Goal: Information Seeking & Learning: Learn about a topic

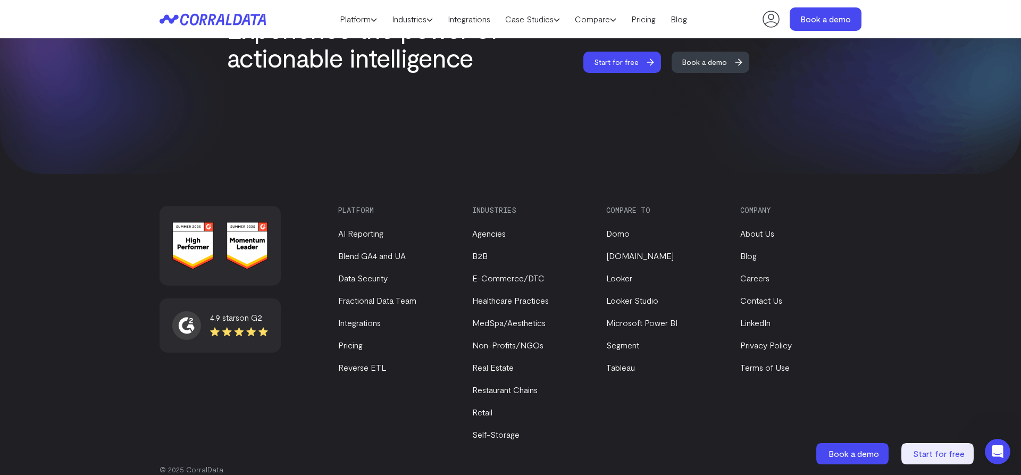
scroll to position [4544, 0]
click at [383, 294] on link "Fractional Data Team" at bounding box center [377, 299] width 78 height 10
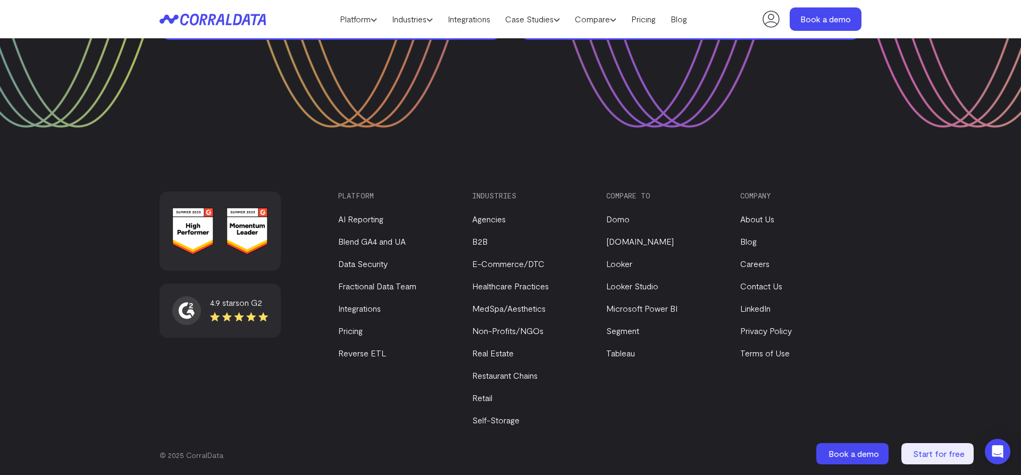
scroll to position [2200, 0]
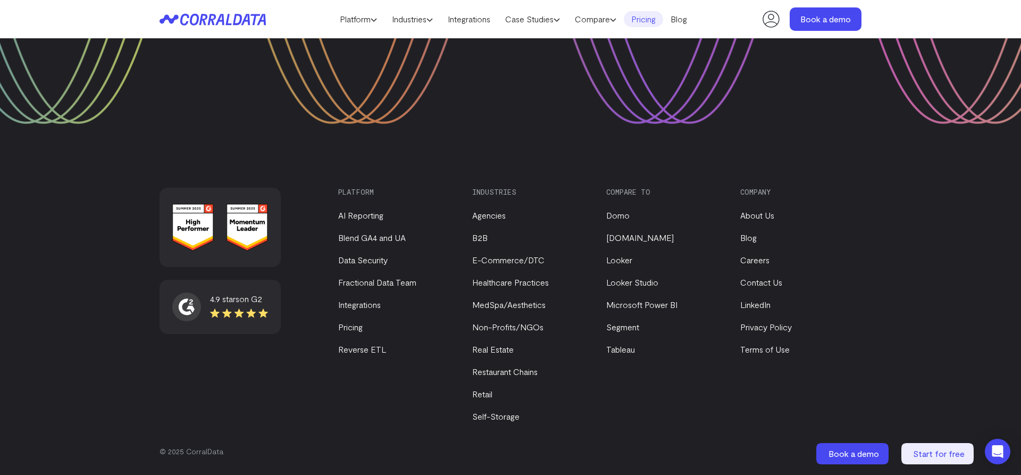
click at [655, 19] on link "Pricing" at bounding box center [643, 19] width 39 height 16
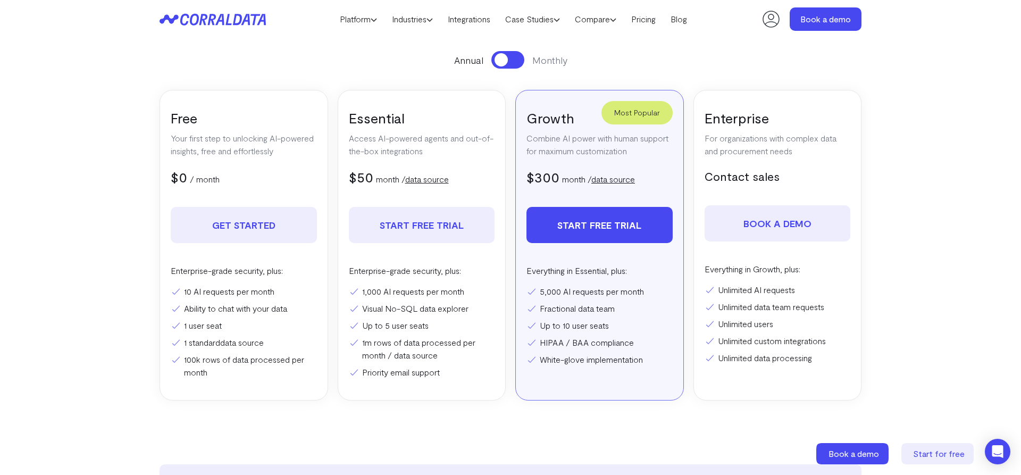
scroll to position [160, 0]
drag, startPoint x: 466, startPoint y: 296, endPoint x: 362, endPoint y: 296, distance: 103.7
click at [362, 296] on li "1,000 AI requests per month" at bounding box center [422, 292] width 146 height 13
click at [675, 407] on section "Pricing Everything you need to turn your data into actionable intelligence Star…" at bounding box center [511, 170] width 766 height 545
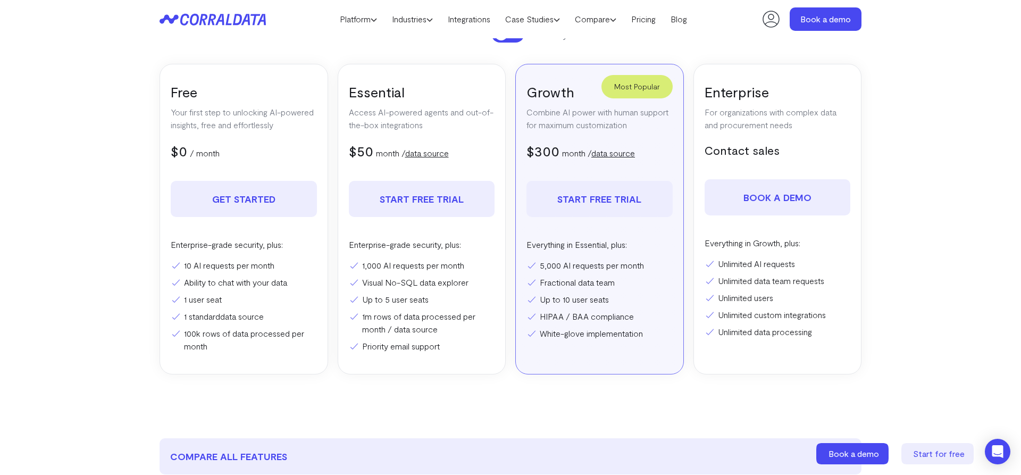
scroll to position [180, 0]
